Goal: Manage account settings

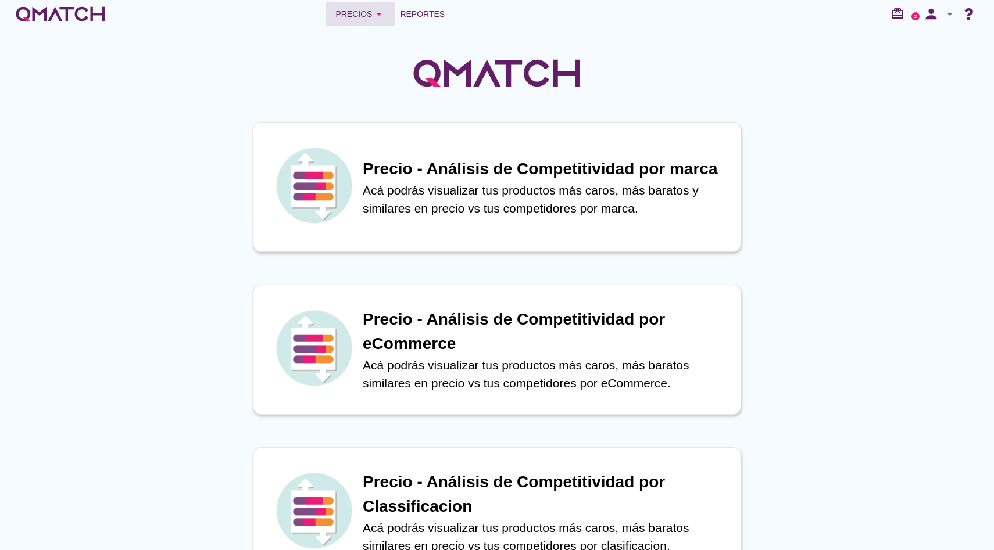
click at [382, 15] on icon "arrow_drop_down" at bounding box center [379, 14] width 14 height 14
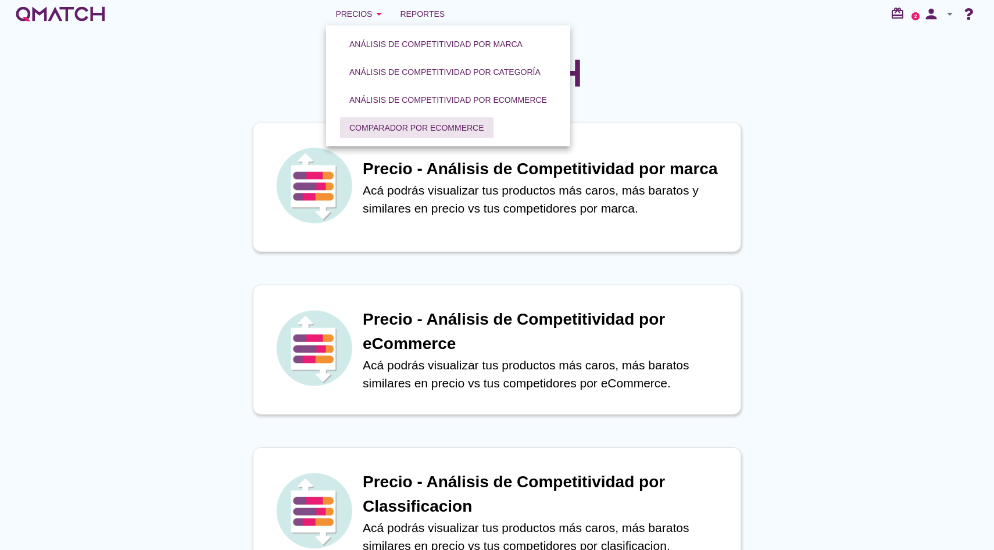
click at [370, 125] on div "Comparador por eCommerce" at bounding box center [416, 128] width 135 height 12
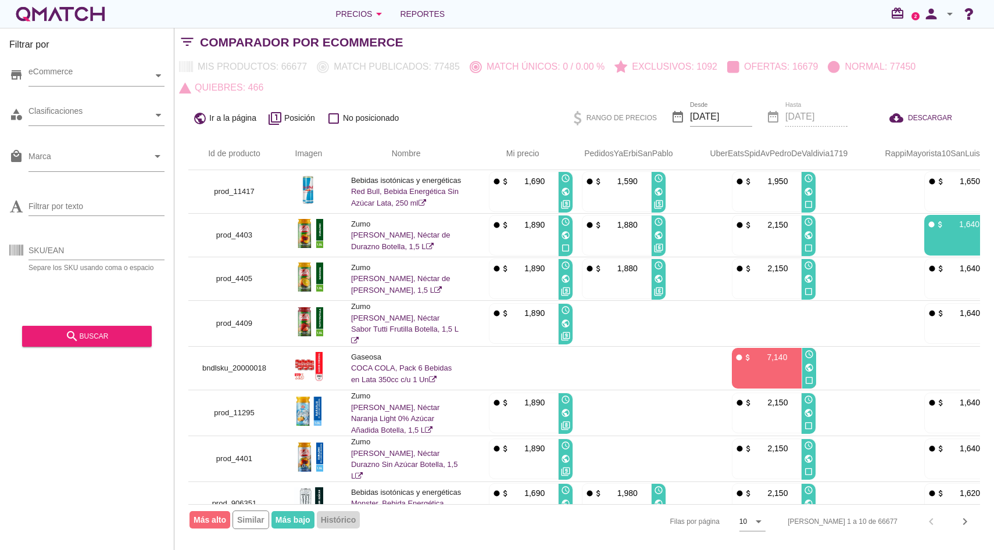
click at [955, 22] on div "person arrow_drop_down" at bounding box center [937, 13] width 37 height 23
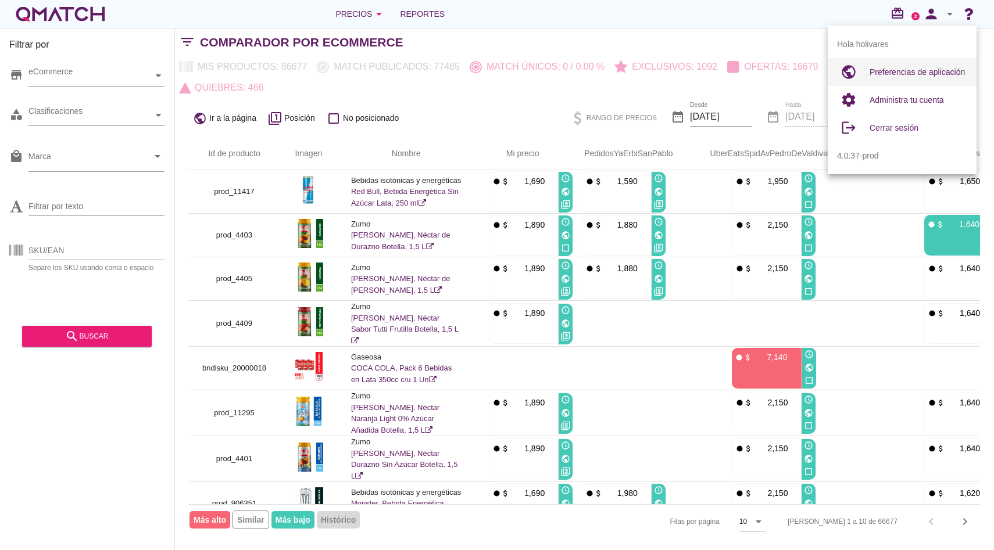
click at [927, 62] on div "Preferencias de aplicación" at bounding box center [918, 72] width 98 height 28
radio input "true"
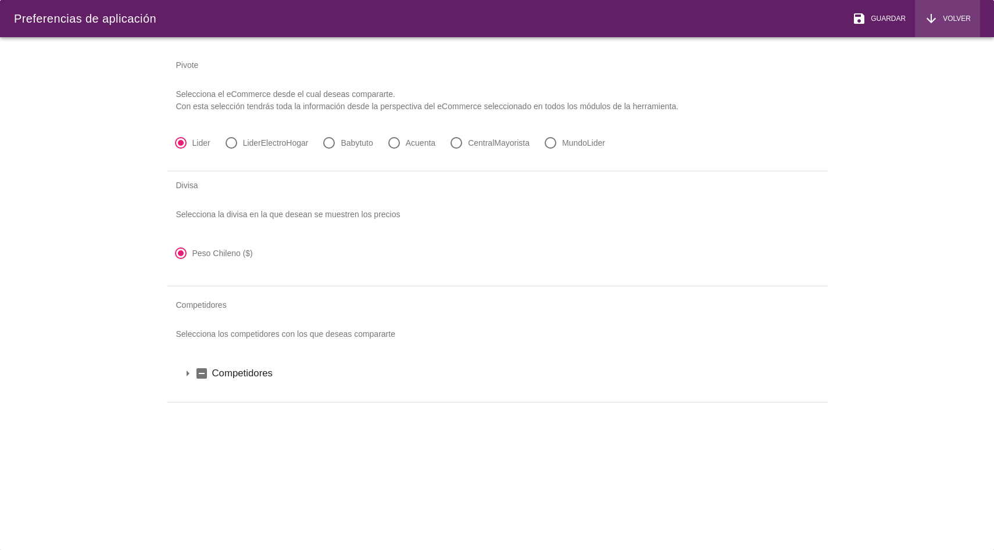
click at [936, 34] on button "arrow_downward Volver" at bounding box center [947, 18] width 65 height 37
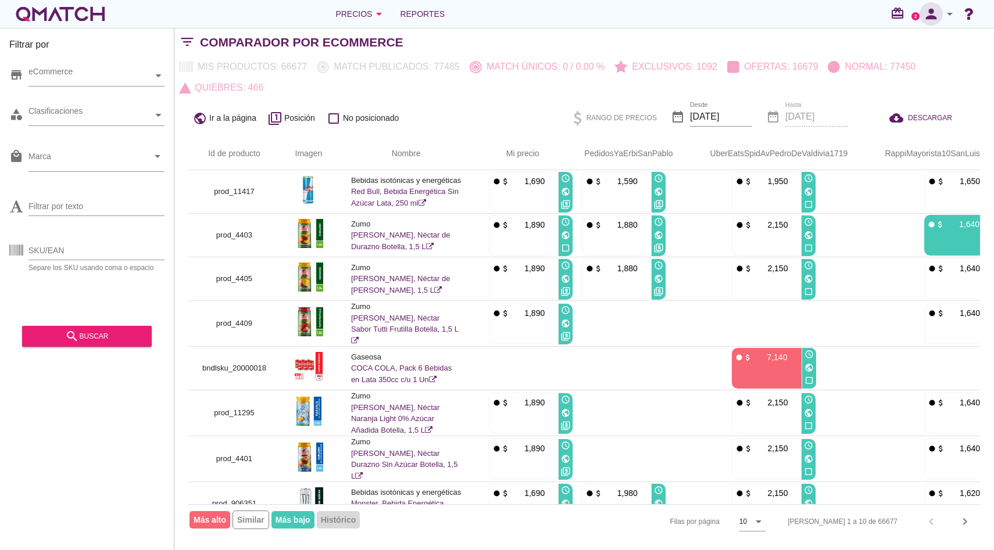
click at [933, 24] on button "person" at bounding box center [930, 13] width 23 height 23
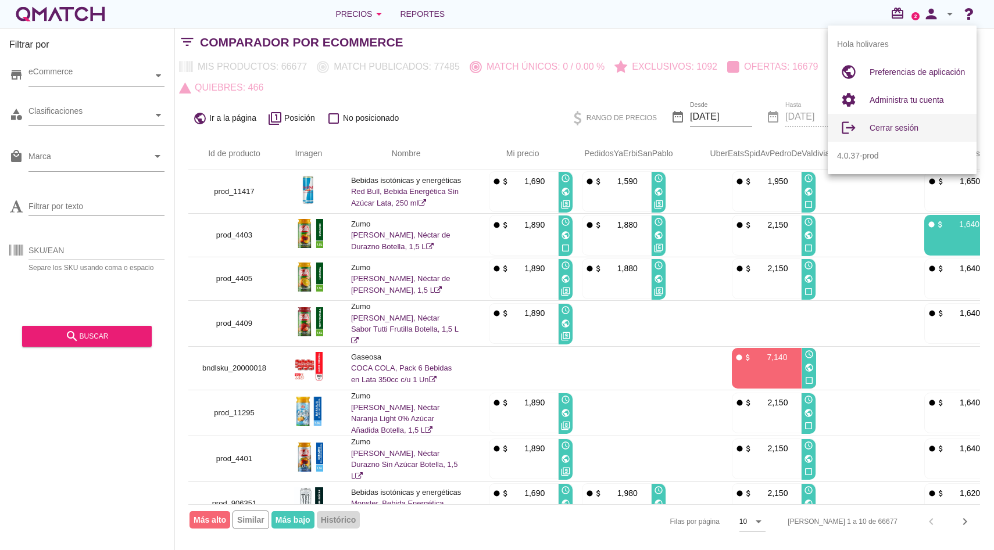
click at [922, 117] on div "Cerrar sesión" at bounding box center [918, 128] width 98 height 28
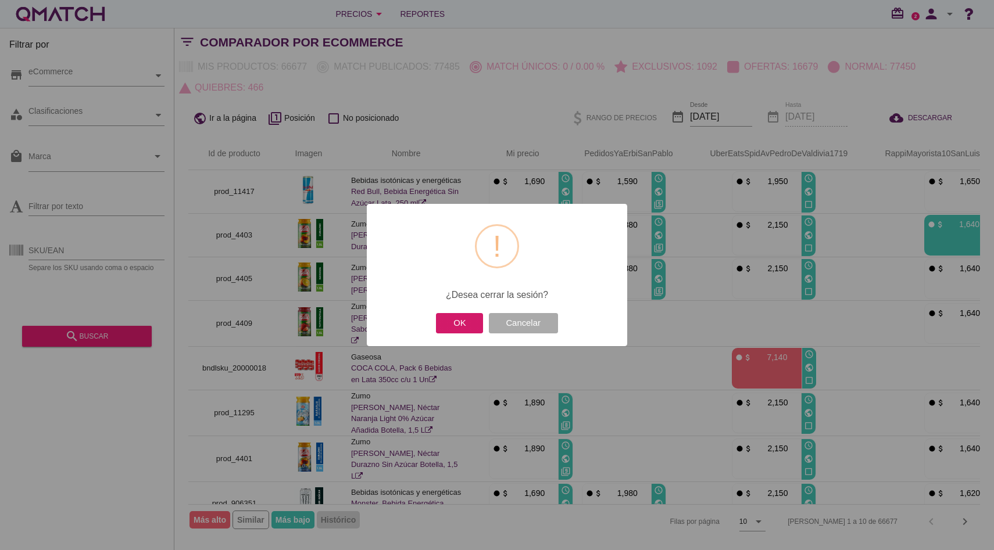
click at [457, 318] on button "OK" at bounding box center [459, 323] width 47 height 20
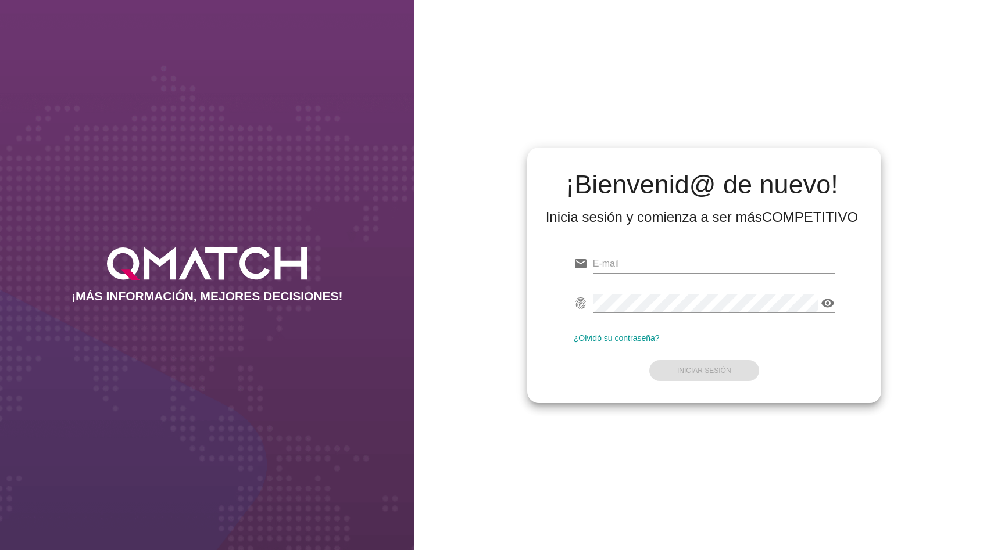
type input "[EMAIL_ADDRESS][DOMAIN_NAME]"
click at [620, 255] on input "[EMAIL_ADDRESS][DOMAIN_NAME]" at bounding box center [714, 264] width 242 height 19
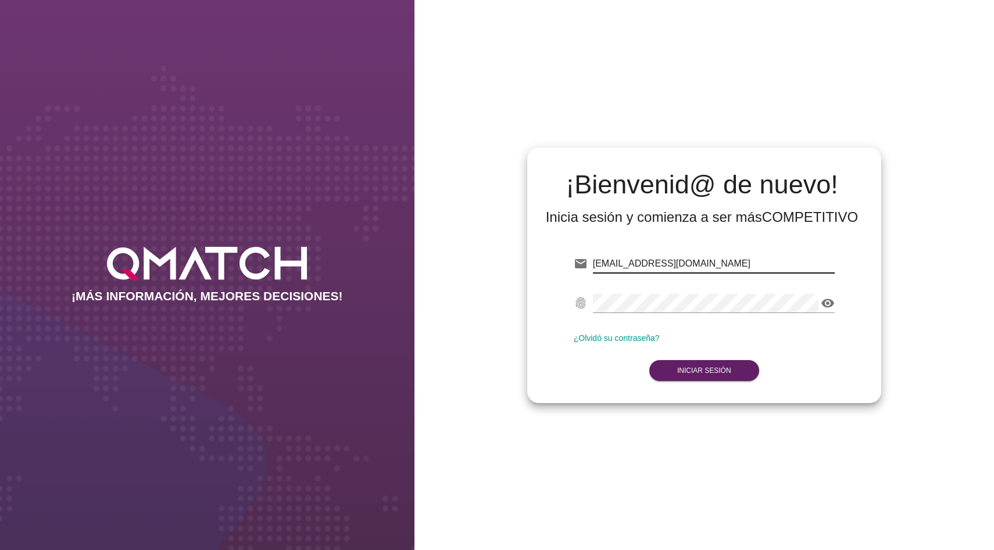
click at [620, 255] on input "[EMAIL_ADDRESS][DOMAIN_NAME]" at bounding box center [714, 264] width 242 height 19
type input "test@test.easy.cl"
